Goal: Transaction & Acquisition: Purchase product/service

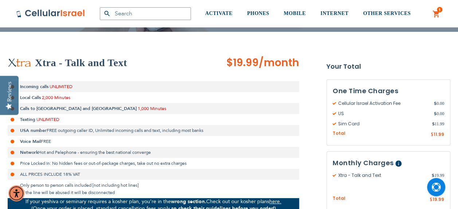
scroll to position [219, 0]
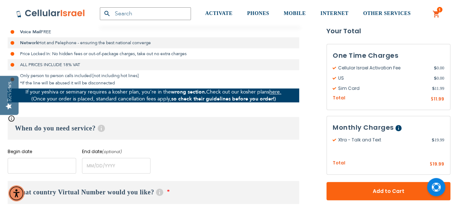
click at [25, 161] on input "name" at bounding box center [42, 165] width 69 height 16
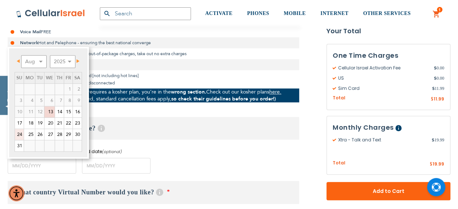
click at [19, 135] on link "24" at bounding box center [19, 134] width 9 height 11
type input "[DATE]"
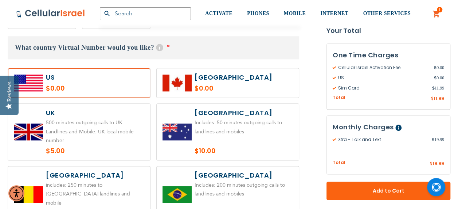
scroll to position [365, 0]
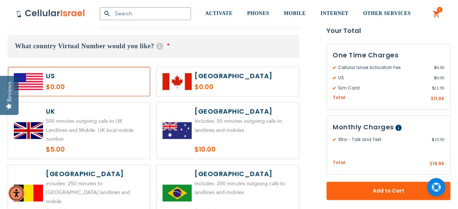
click at [56, 120] on label at bounding box center [79, 130] width 142 height 56
radio input "true"
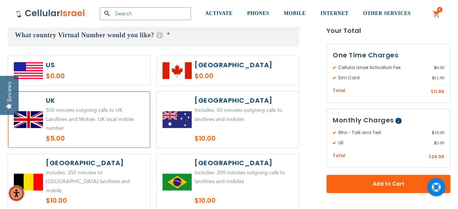
scroll to position [328, 0]
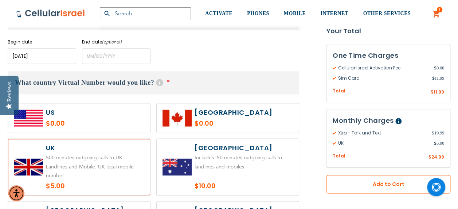
click at [368, 183] on span "Add to Cart" at bounding box center [389, 184] width 76 height 8
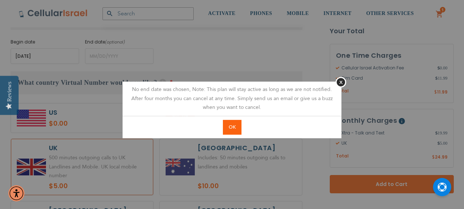
click at [230, 125] on span "OK" at bounding box center [232, 127] width 7 height 7
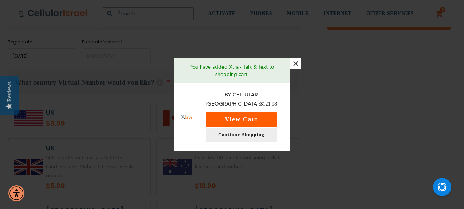
click at [233, 114] on button "View Cart" at bounding box center [241, 119] width 71 height 15
